Goal: Information Seeking & Learning: Learn about a topic

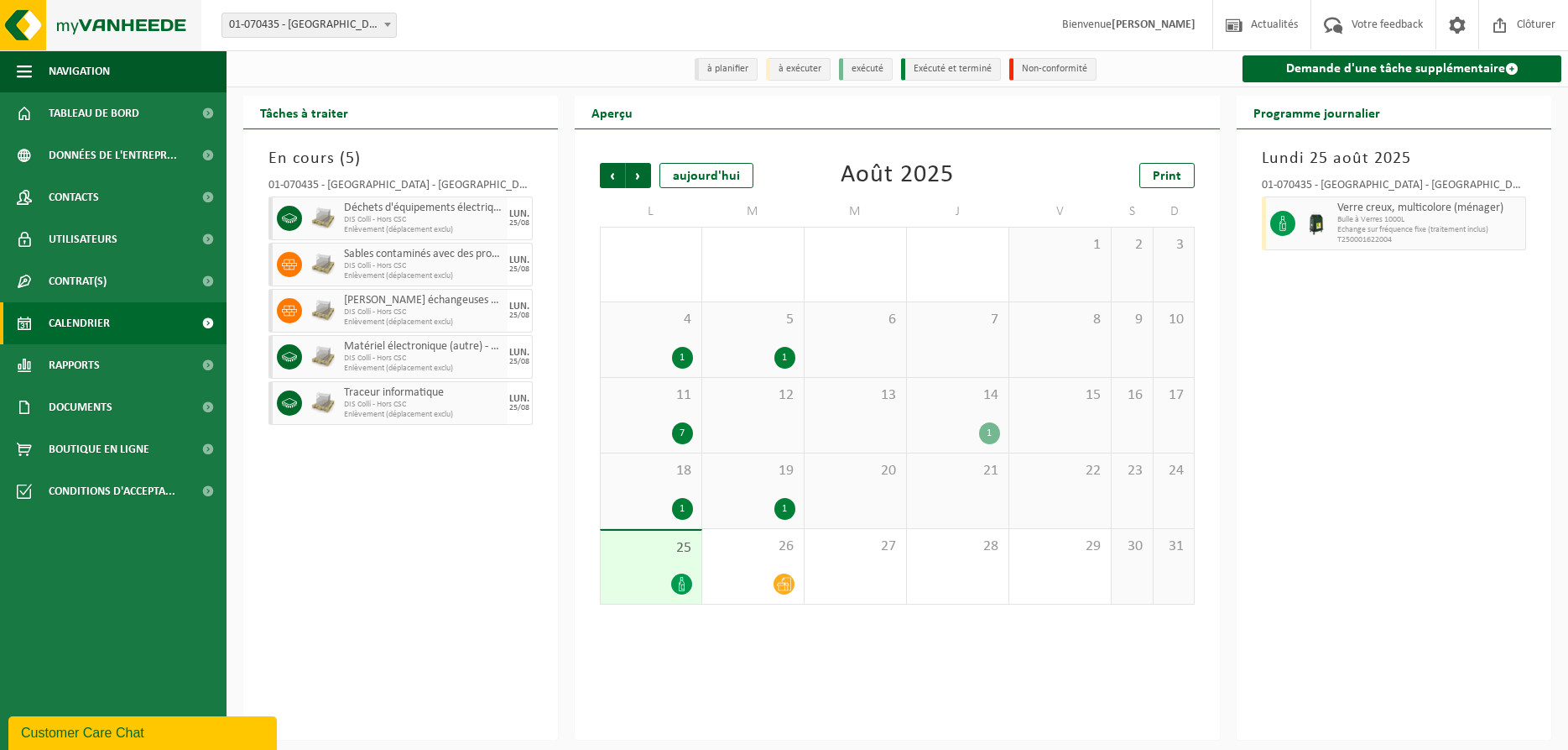
click at [114, 29] on img at bounding box center [100, 25] width 201 height 51
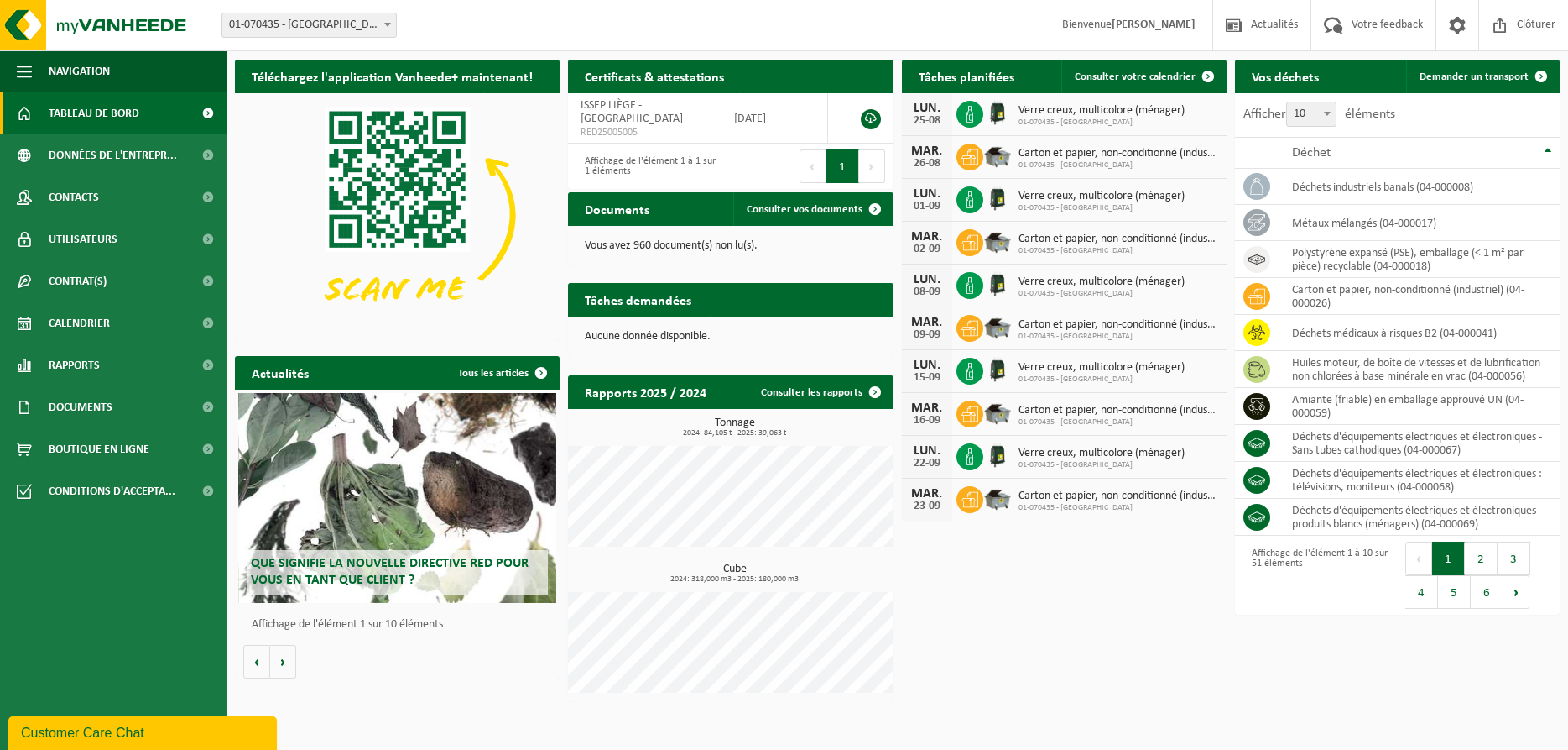
click at [470, 554] on h2 "Que signifie la nouvelle directive RED pour vous en tant que client ?" at bounding box center [398, 571] width 302 height 44
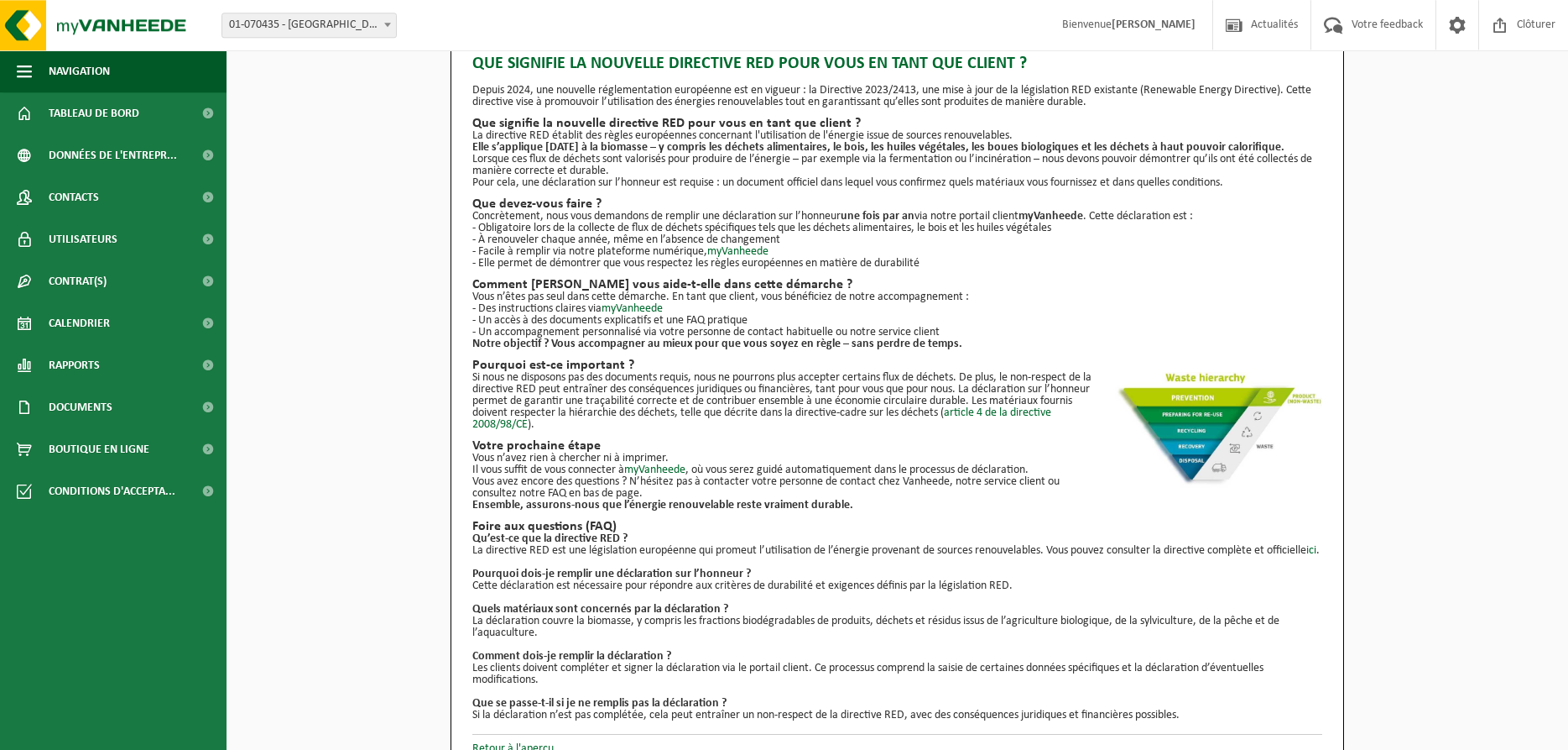
scroll to position [69, 0]
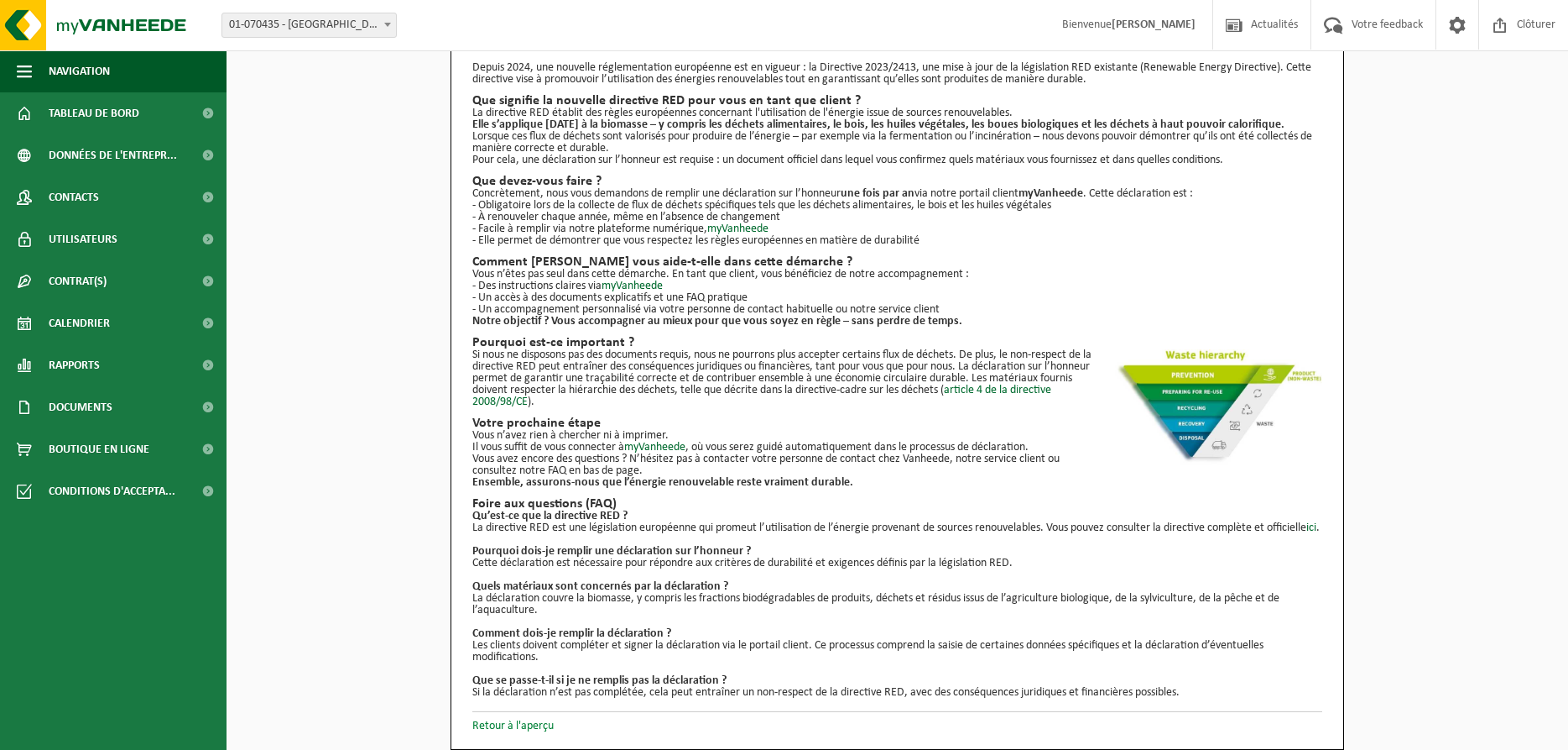
click at [524, 728] on link "Retour à l'aperçu" at bounding box center [512, 725] width 81 height 13
